Goal: Transaction & Acquisition: Book appointment/travel/reservation

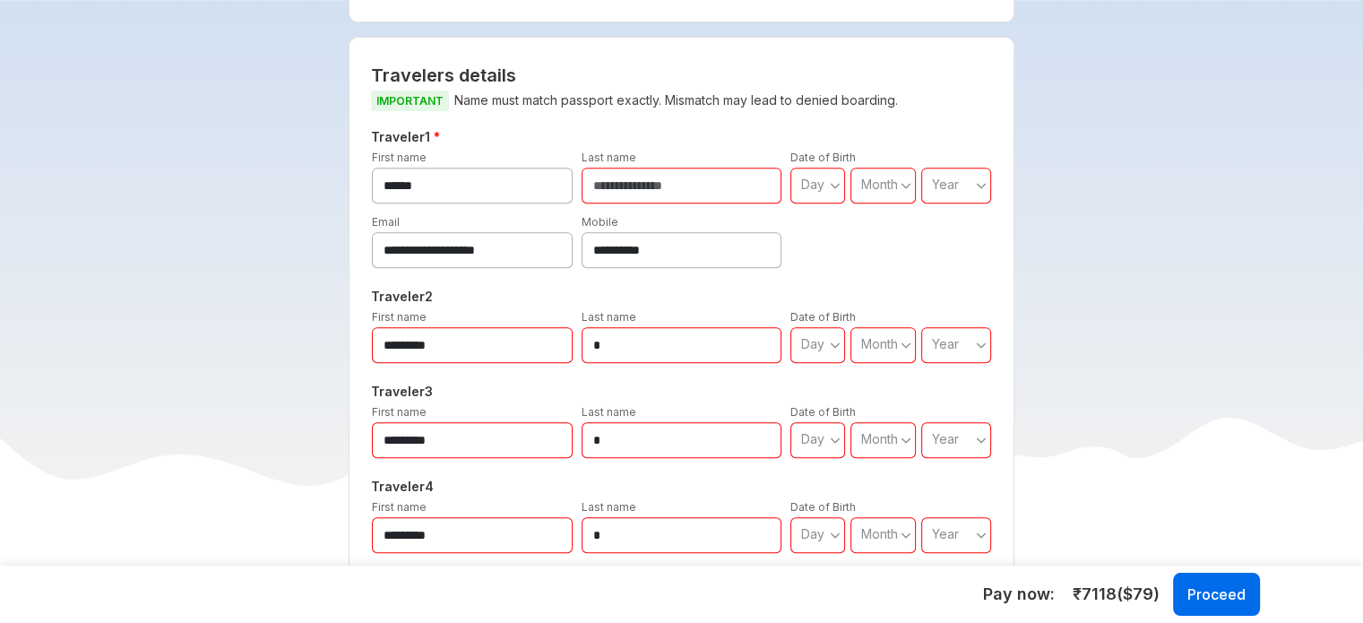
scroll to position [986, 0]
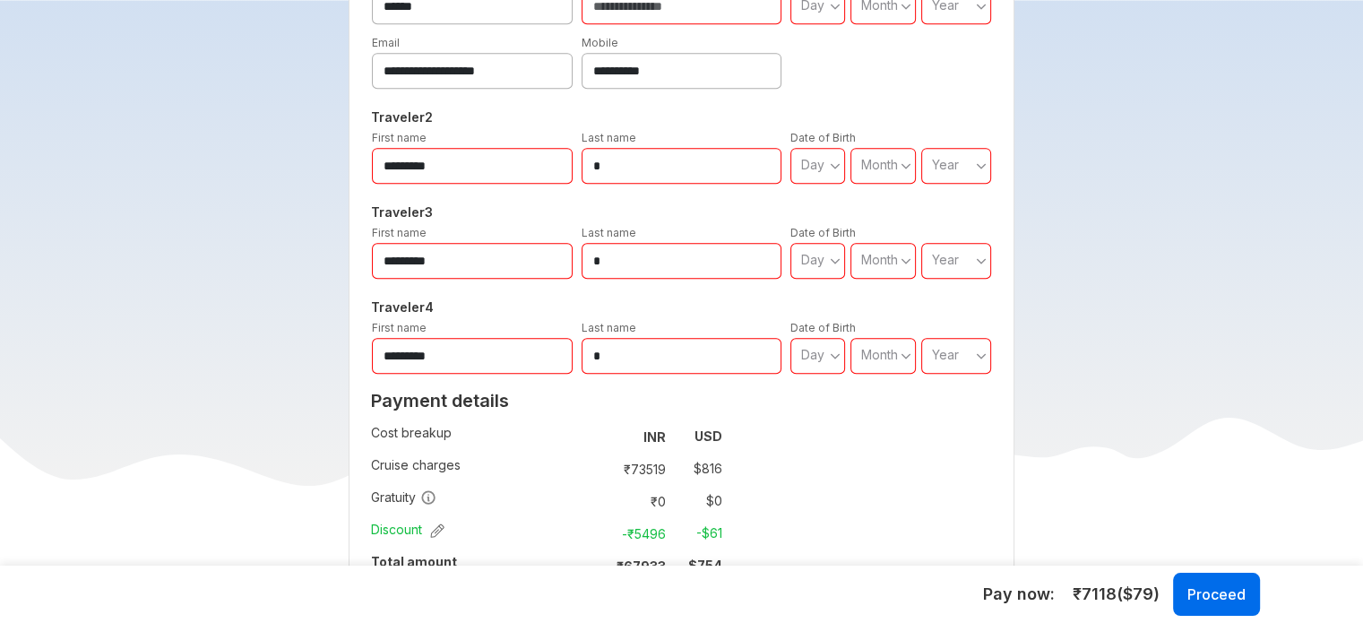
scroll to position [986, 0]
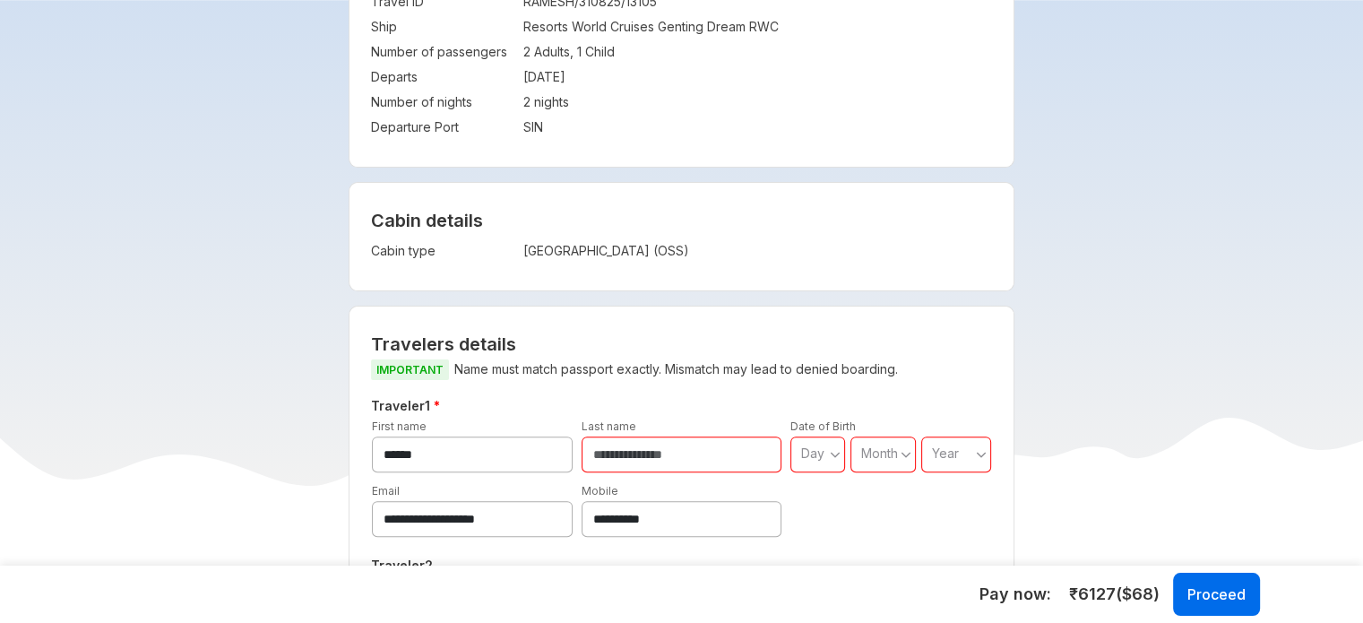
scroll to position [896, 0]
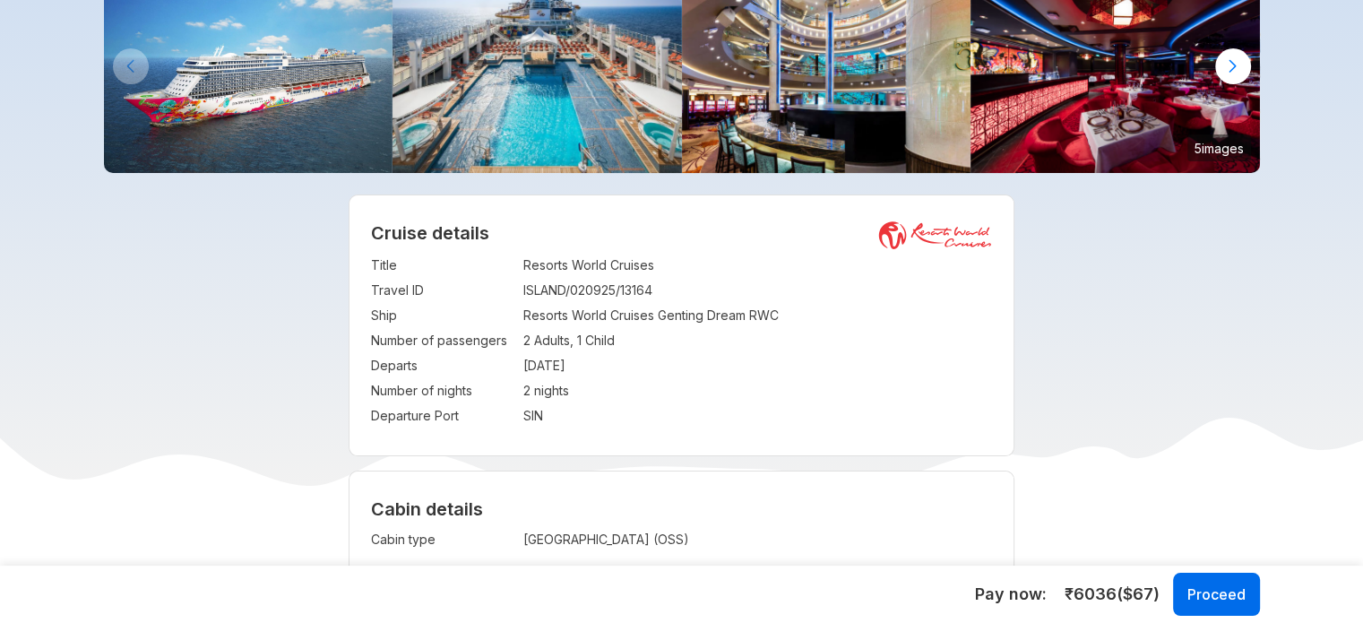
scroll to position [179, 0]
